Goal: Transaction & Acquisition: Purchase product/service

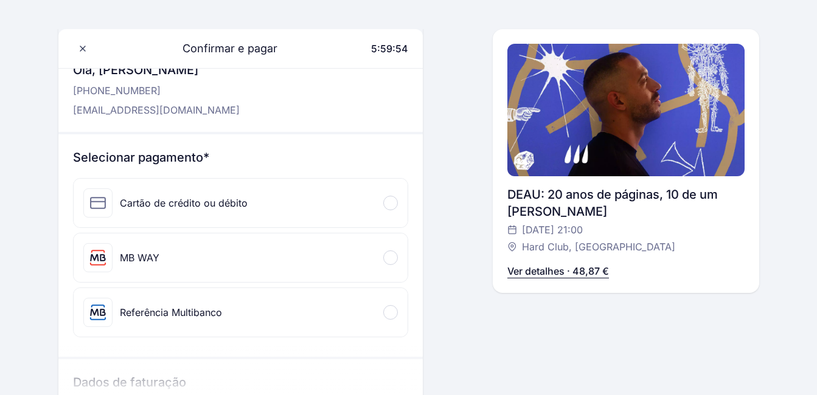
scroll to position [68, 0]
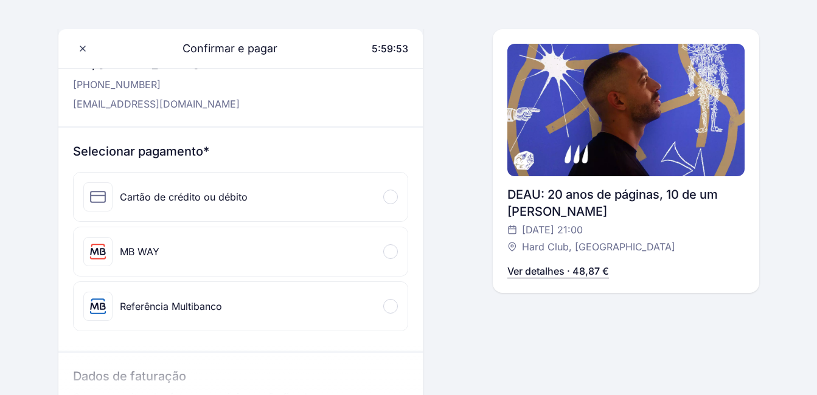
click at [263, 259] on div "MB WAY" at bounding box center [241, 252] width 334 height 49
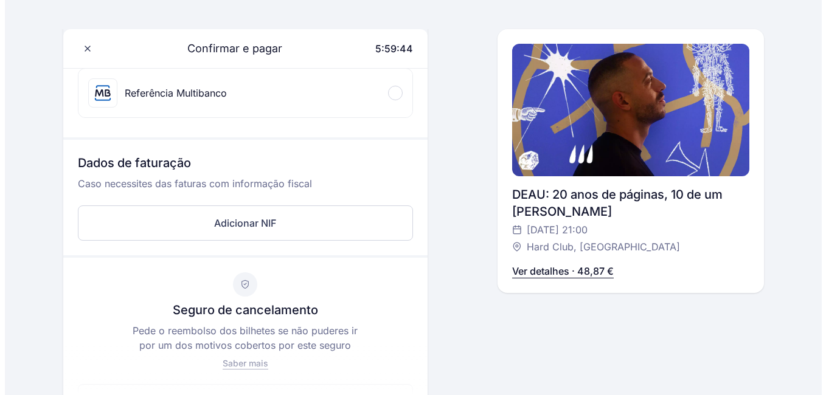
scroll to position [366, 0]
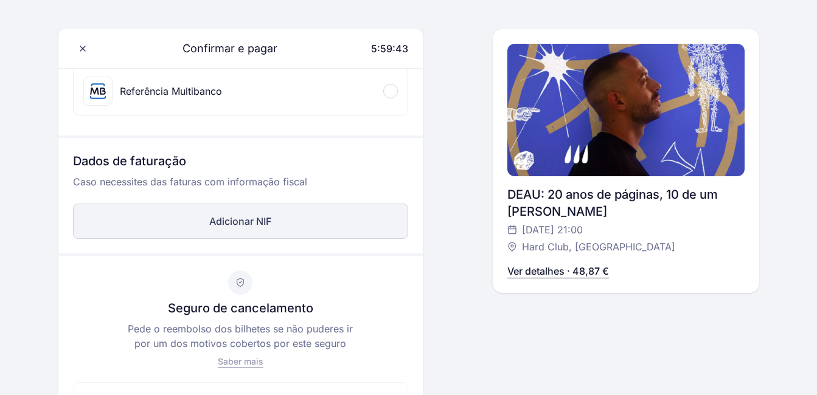
click at [240, 223] on button "Adicionar NIF" at bounding box center [240, 221] width 335 height 35
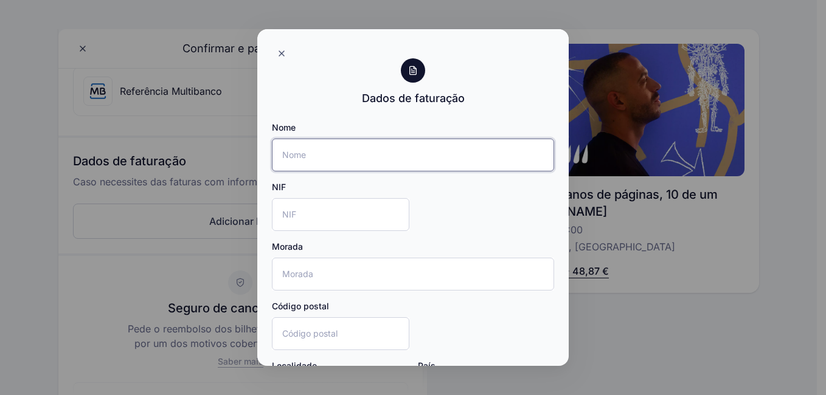
click at [350, 159] on input "Nome" at bounding box center [413, 155] width 282 height 33
type input "Patrícia [PERSON_NAME]"
type input "[STREET_ADDRESS] frente"
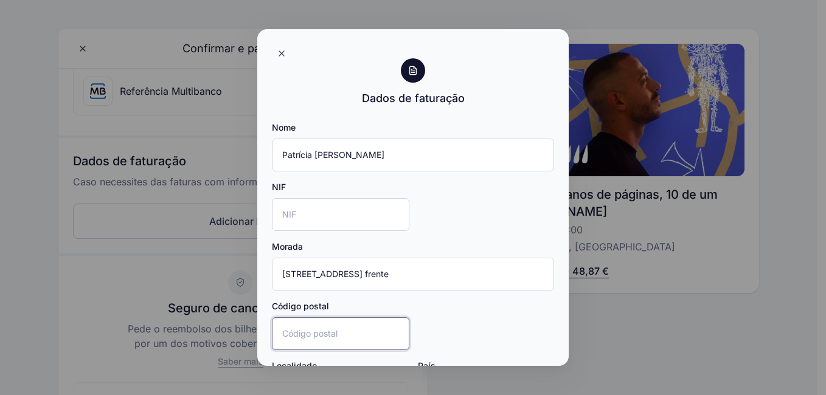
type input "4405-773"
type input "Vilar do Paraíso"
type input "[GEOGRAPHIC_DATA]"
click at [312, 208] on input "NIF" at bounding box center [340, 214] width 137 height 33
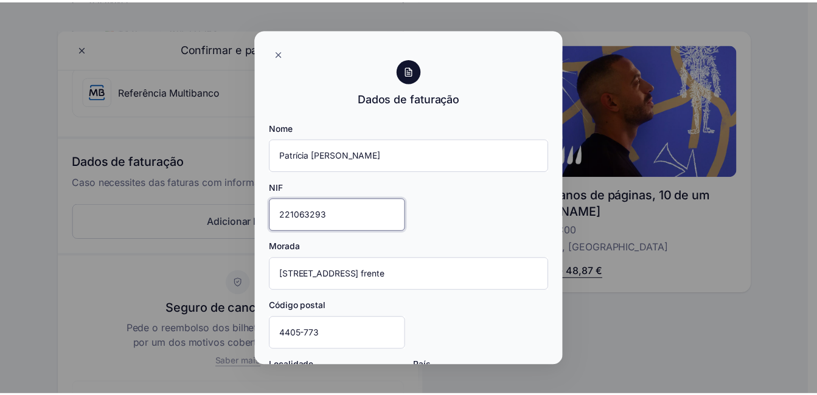
scroll to position [110, 0]
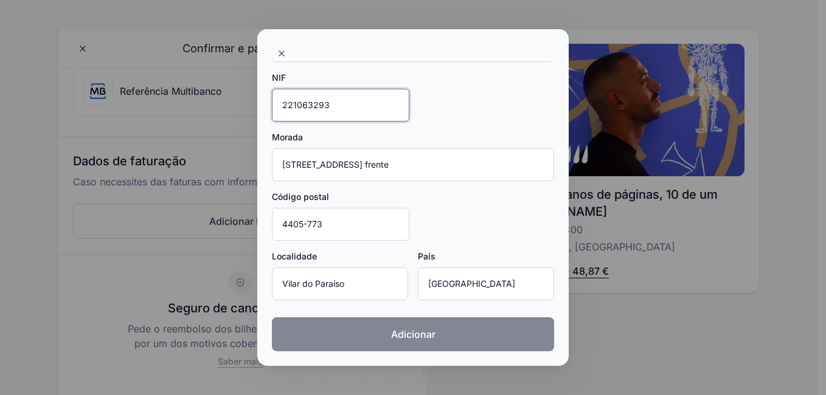
type input "221063293"
click at [353, 329] on button "Adicionar" at bounding box center [413, 335] width 282 height 34
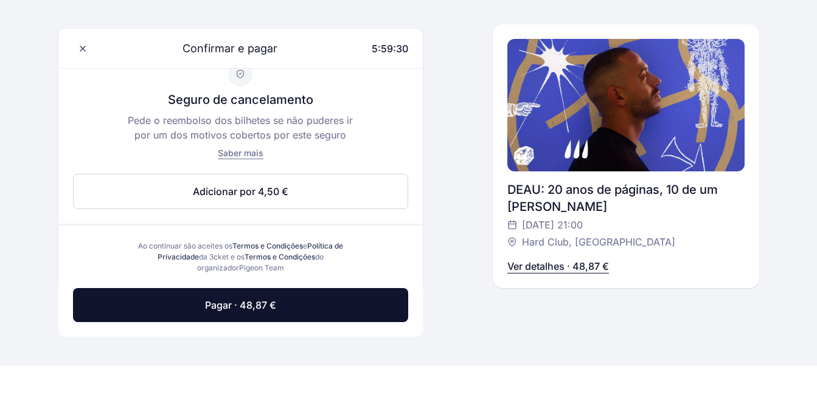
scroll to position [689, 0]
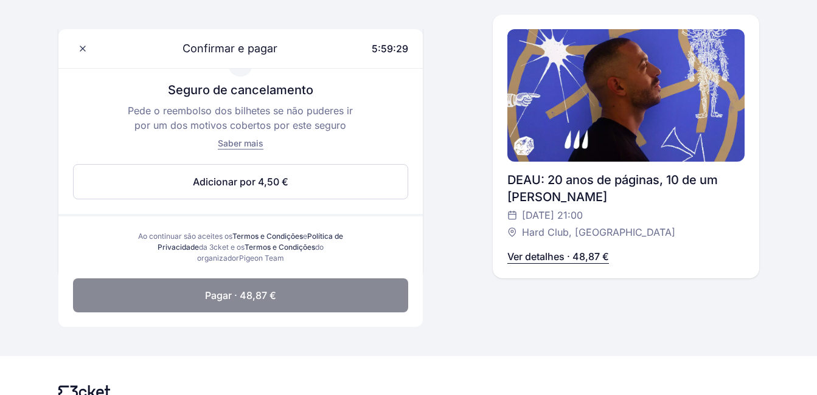
click at [305, 298] on button "Pagar · 48,87 €" at bounding box center [240, 296] width 335 height 34
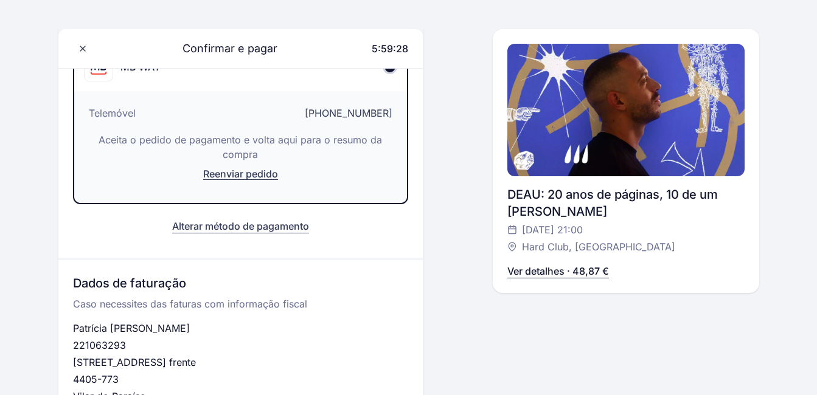
scroll to position [128, 0]
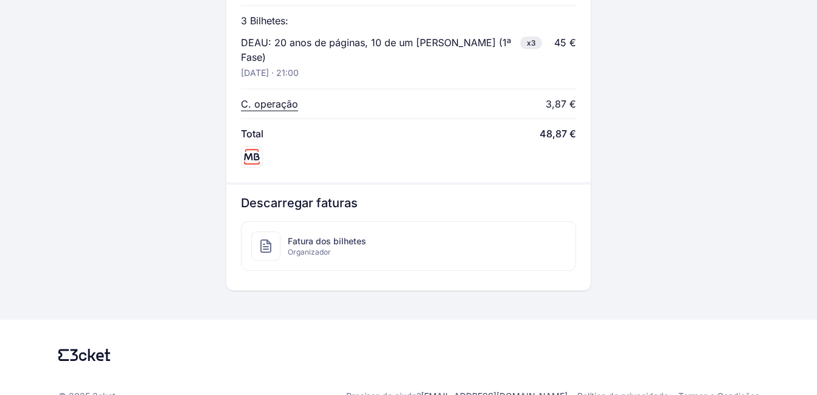
scroll to position [576, 0]
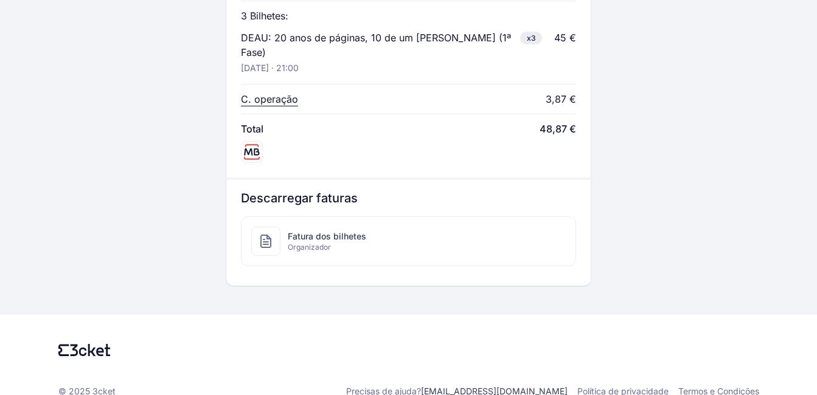
click at [341, 231] on span "Fatura dos bilhetes" at bounding box center [327, 237] width 78 height 12
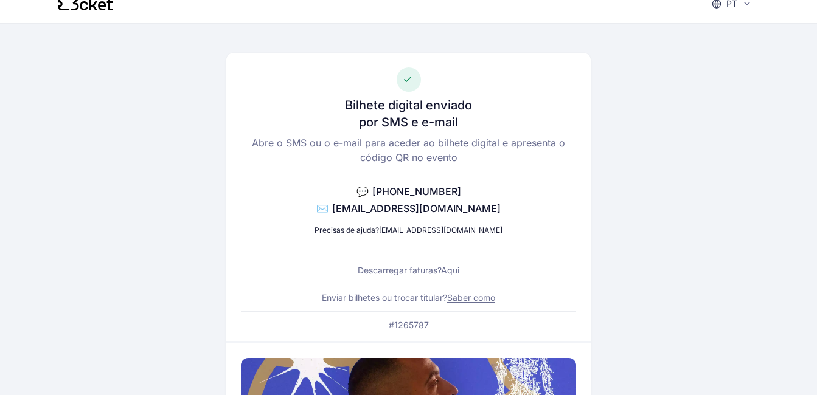
scroll to position [0, 0]
